Goal: Information Seeking & Learning: Learn about a topic

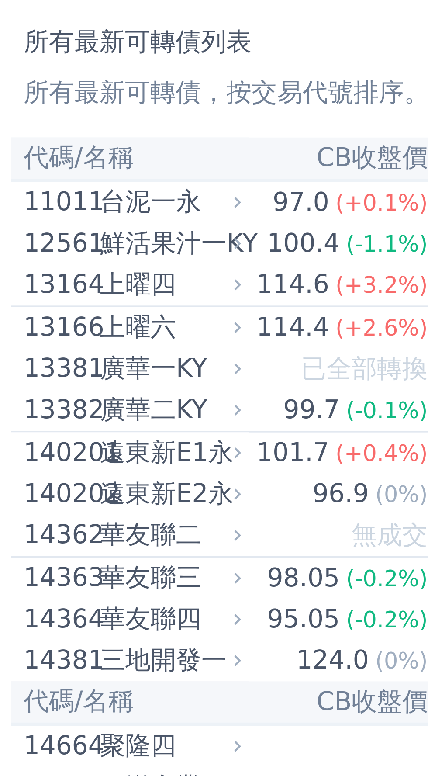
scroll to position [0, 0]
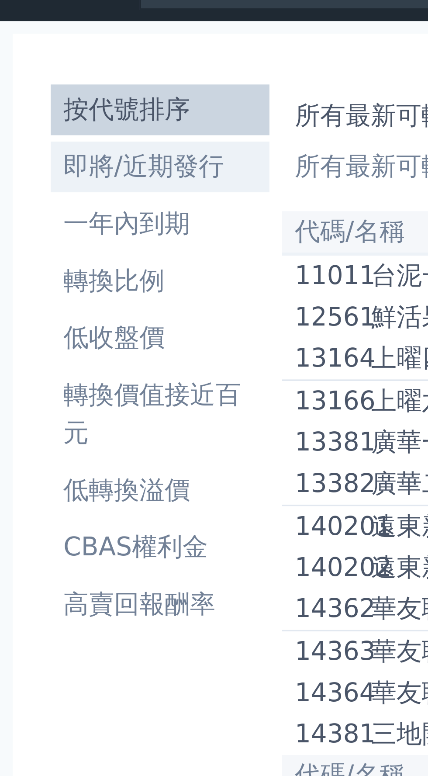
click at [55, 58] on li "即將/近期發行" at bounding box center [44, 60] width 60 height 10
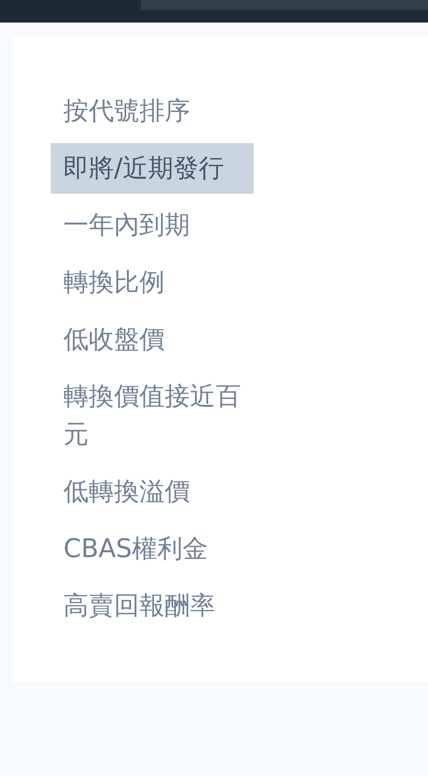
click at [59, 62] on li "即將/近期發行" at bounding box center [42, 61] width 56 height 10
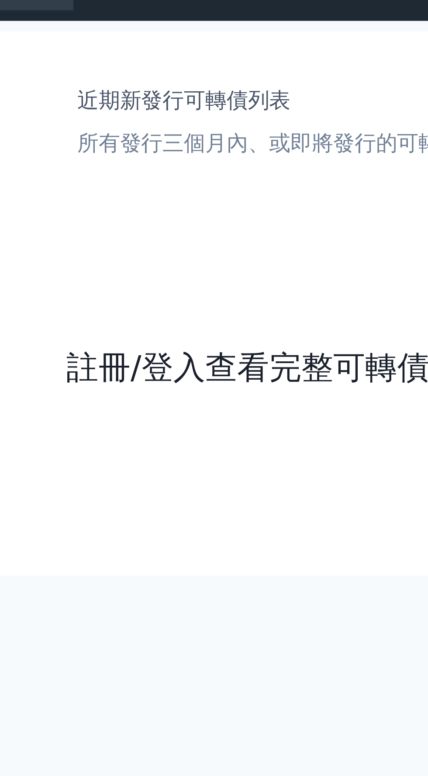
click at [243, 131] on link "註冊/登入查看完整可轉債資訊" at bounding box center [246, 135] width 140 height 14
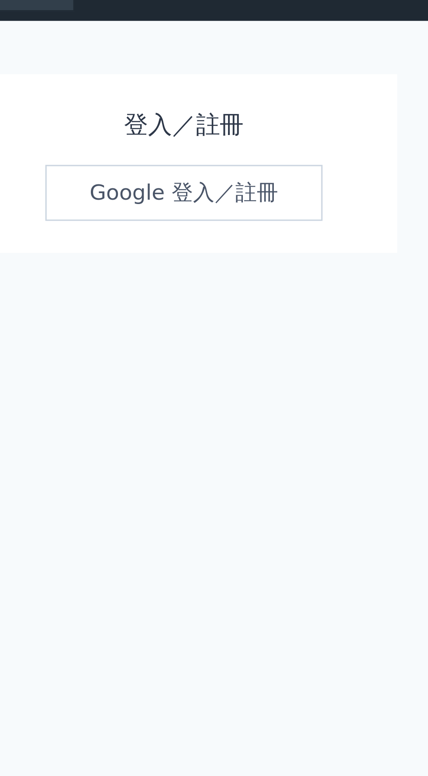
click at [238, 78] on link "Google 登入／註冊" at bounding box center [214, 77] width 91 height 18
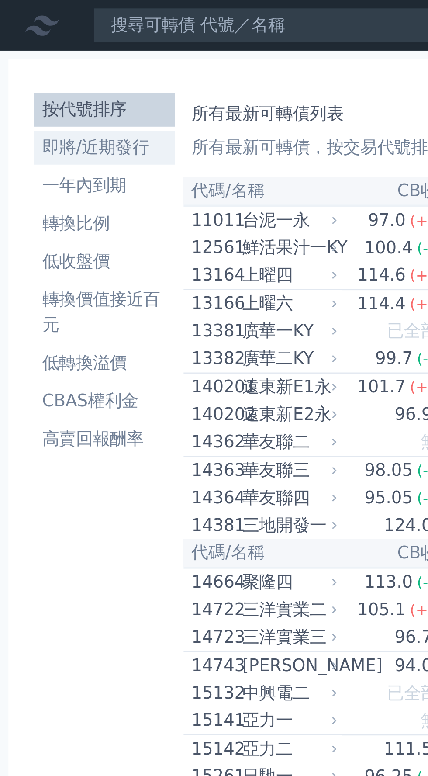
click at [55, 59] on li "即將/近期發行" at bounding box center [43, 61] width 59 height 10
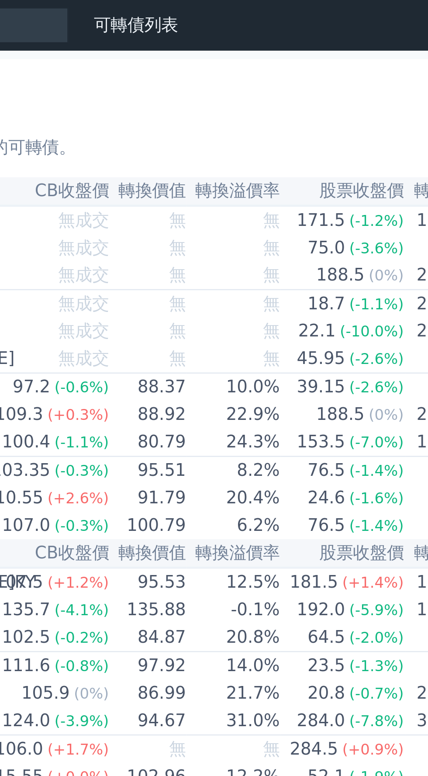
scroll to position [0, 33]
